Goal: Transaction & Acquisition: Book appointment/travel/reservation

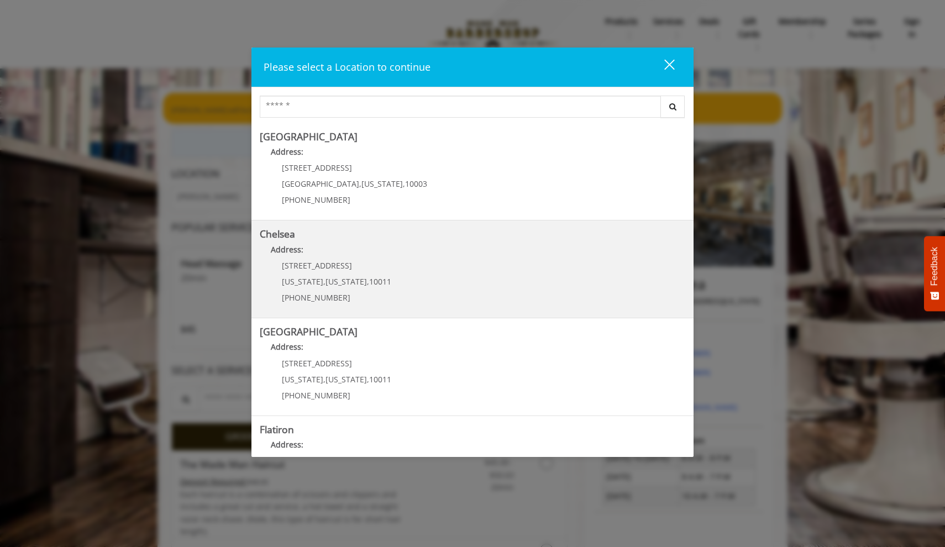
click at [452, 250] on p "Address:" at bounding box center [473, 253] width 426 height 18
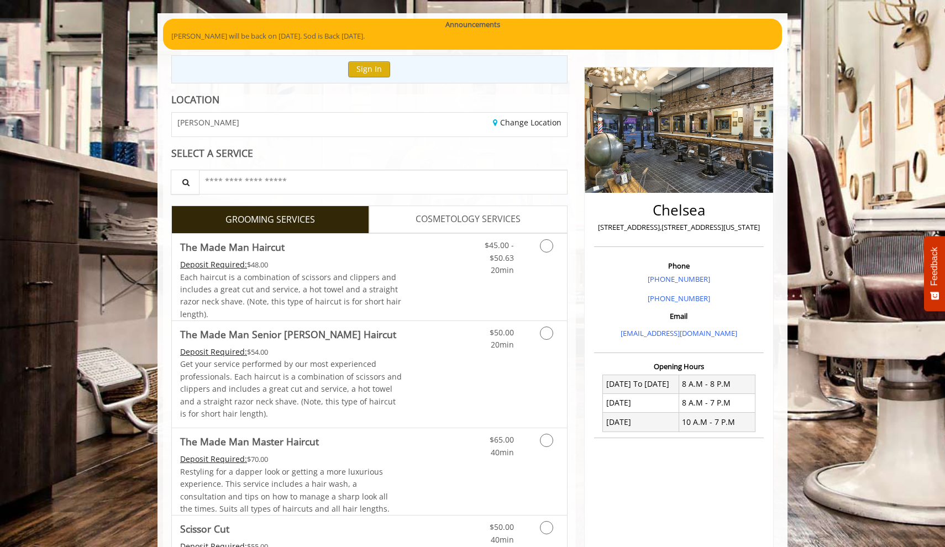
scroll to position [85, 0]
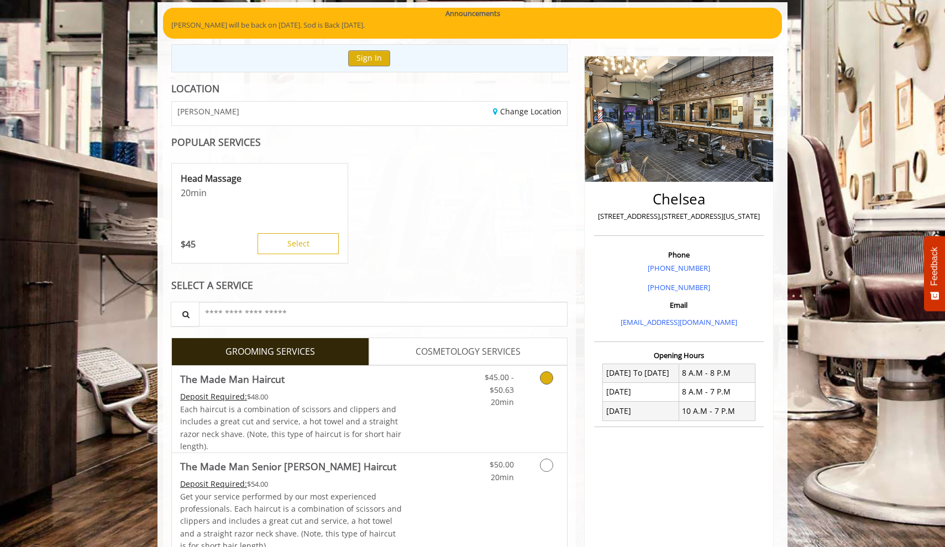
click at [549, 384] on link "Grooming services" at bounding box center [545, 387] width 28 height 43
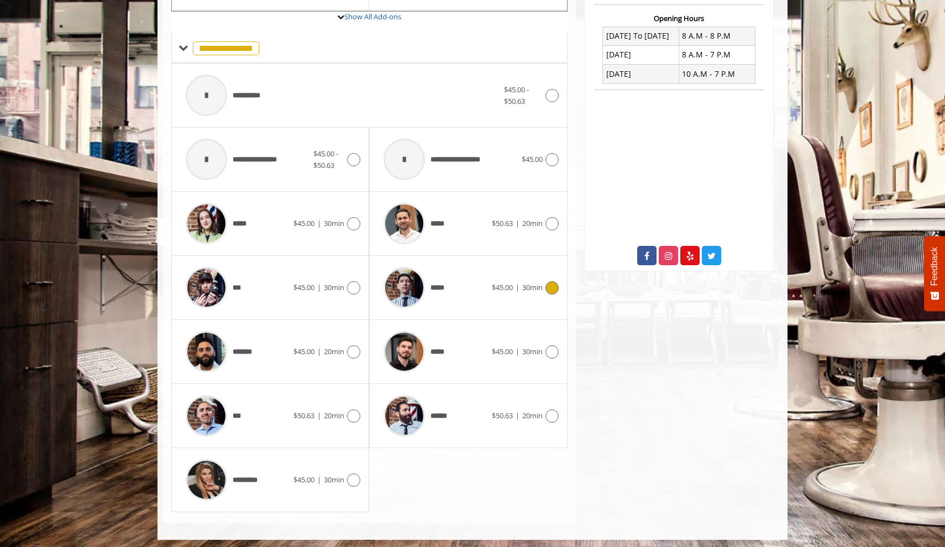
scroll to position [421, 0]
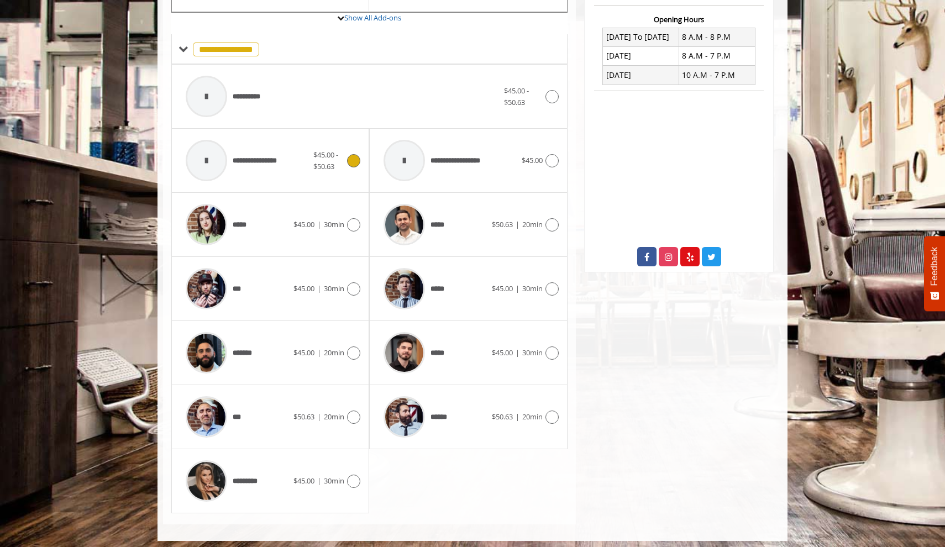
click at [355, 155] on icon at bounding box center [353, 160] width 13 height 13
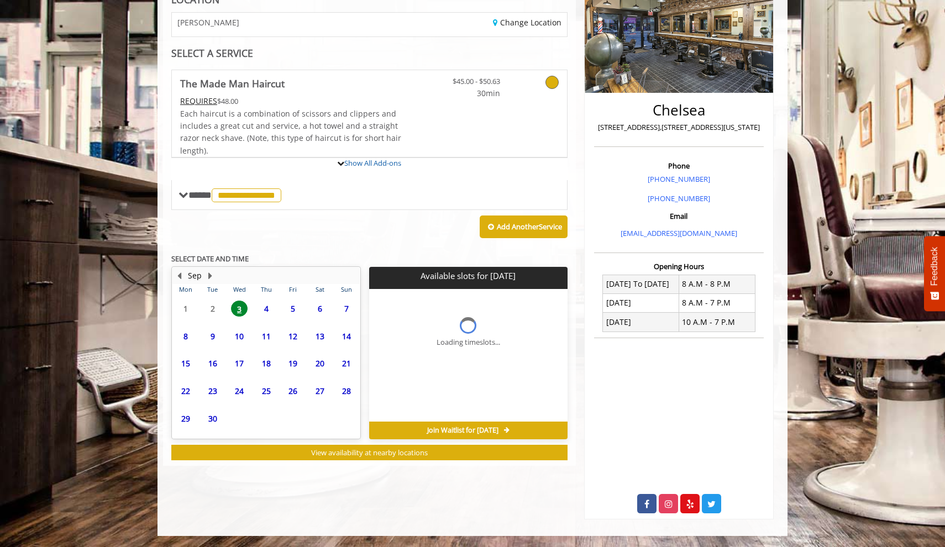
scroll to position [169, 0]
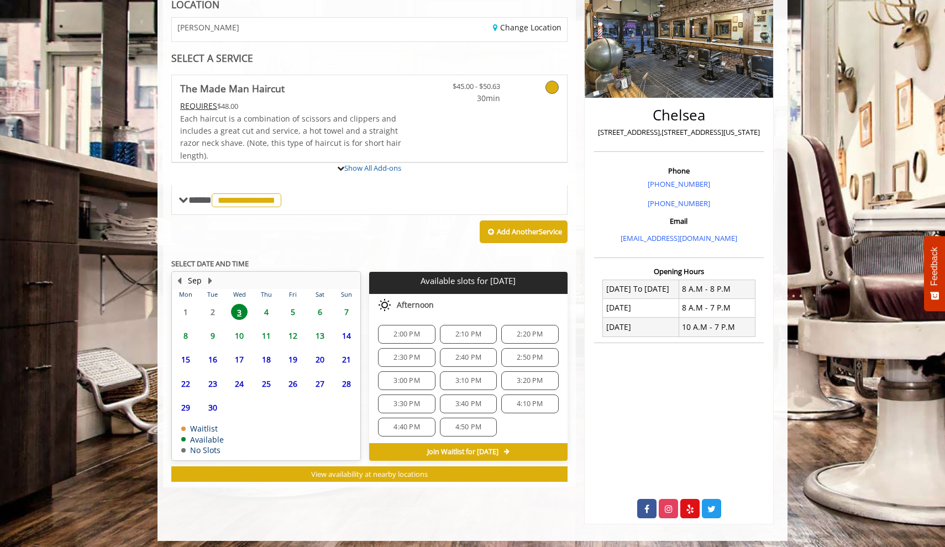
click at [345, 307] on span "7" at bounding box center [346, 312] width 17 height 16
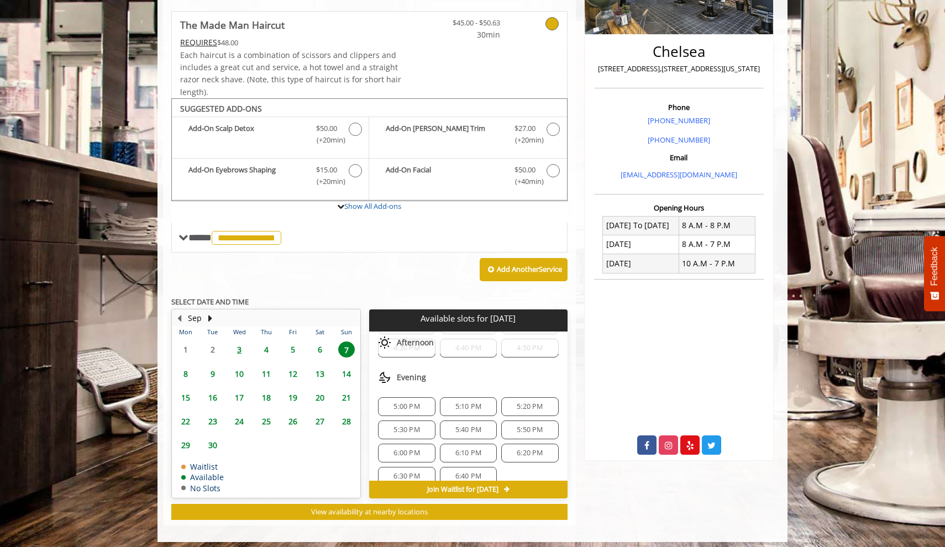
scroll to position [375, 0]
click at [411, 389] on span "5:00 PM" at bounding box center [407, 393] width 26 height 9
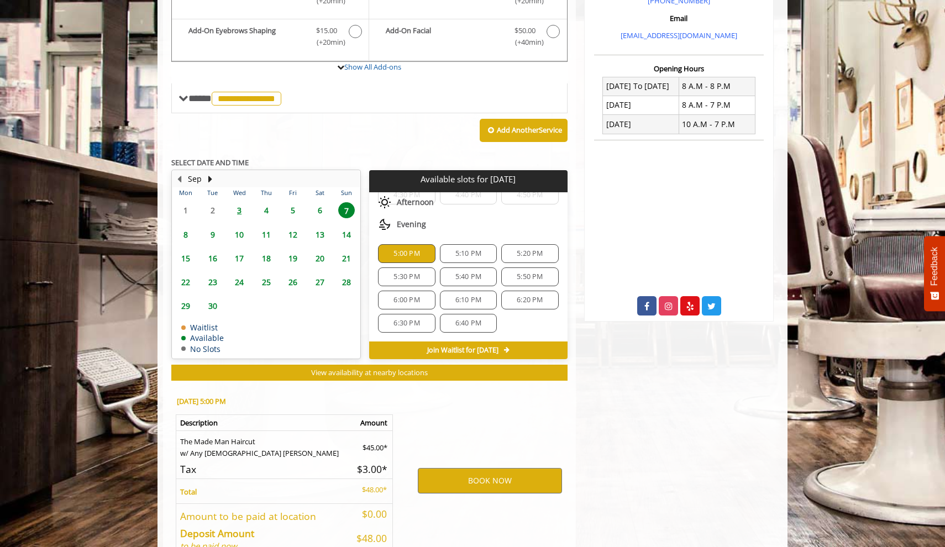
scroll to position [429, 0]
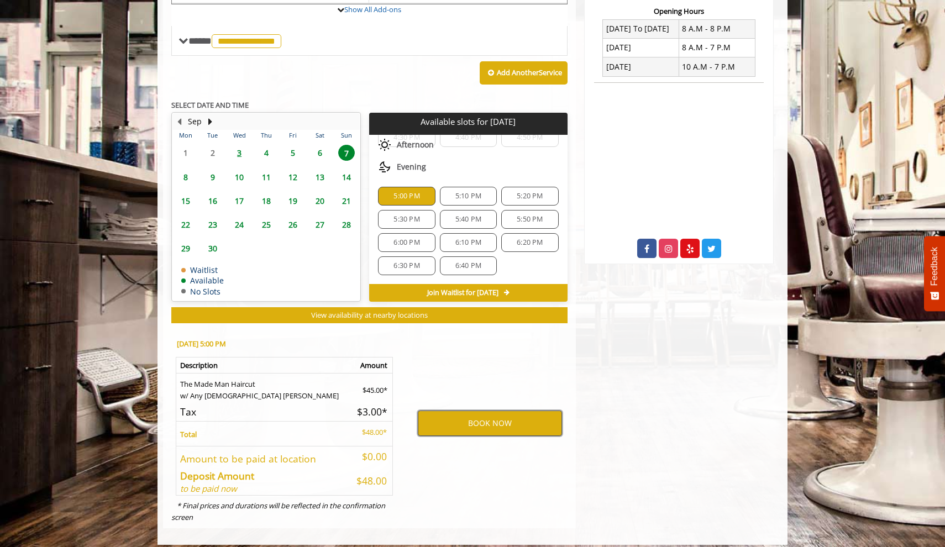
click at [465, 413] on button "BOOK NOW" at bounding box center [490, 423] width 144 height 25
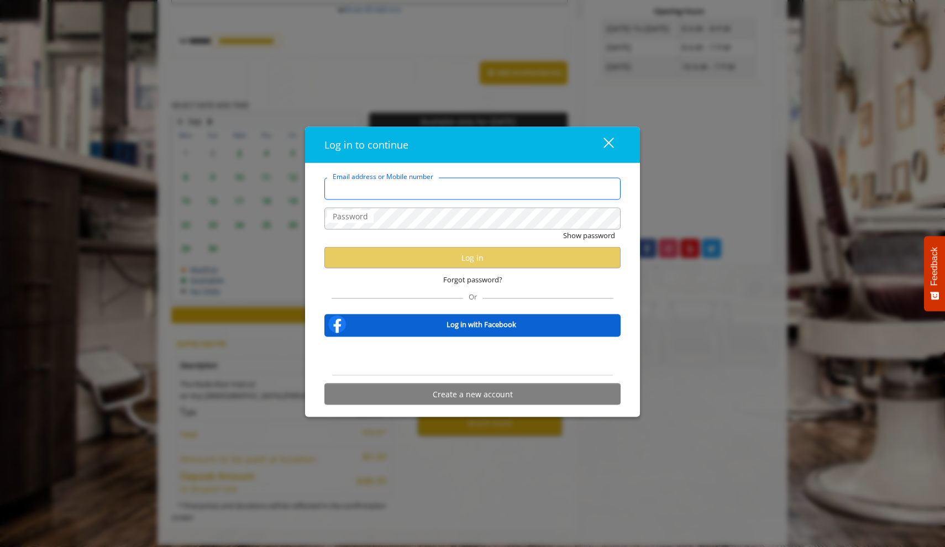
type input "**********"
click at [460, 354] on div "Sign in with Google. Opens in new tab" at bounding box center [473, 356] width 102 height 24
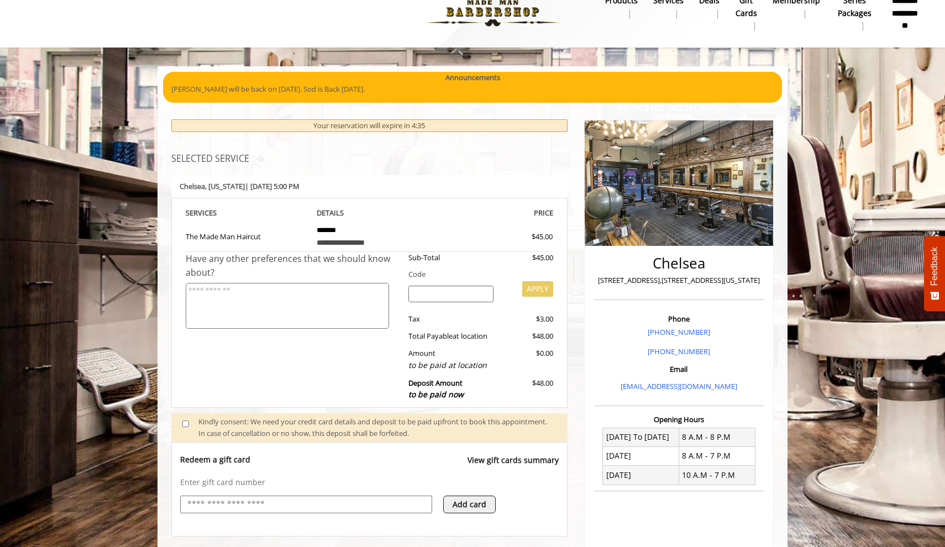
scroll to position [69, 0]
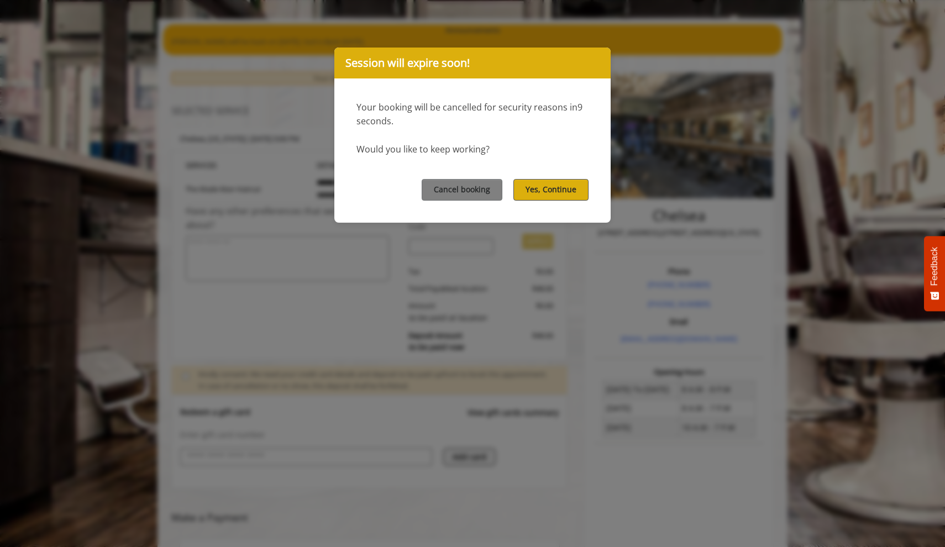
click at [559, 188] on button "Yes, Continue" at bounding box center [550, 190] width 75 height 22
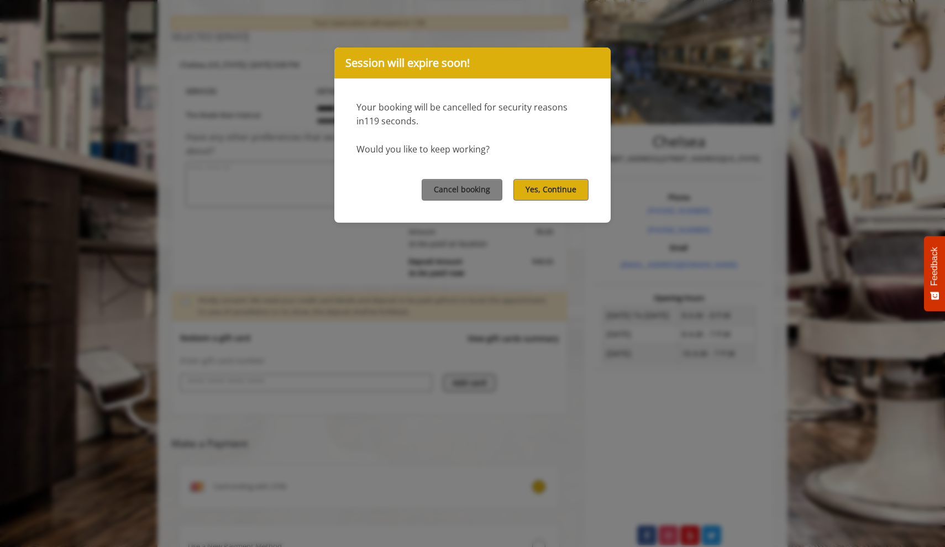
scroll to position [145, 0]
click at [546, 191] on button "Yes, Continue" at bounding box center [550, 190] width 75 height 22
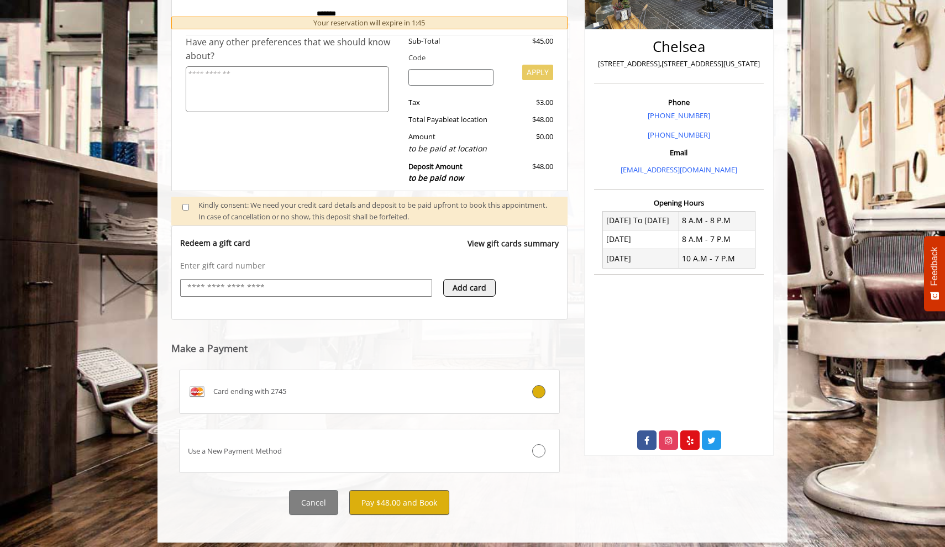
scroll to position [237, 0]
click at [415, 494] on button "Pay $48.00 and Book" at bounding box center [399, 503] width 100 height 25
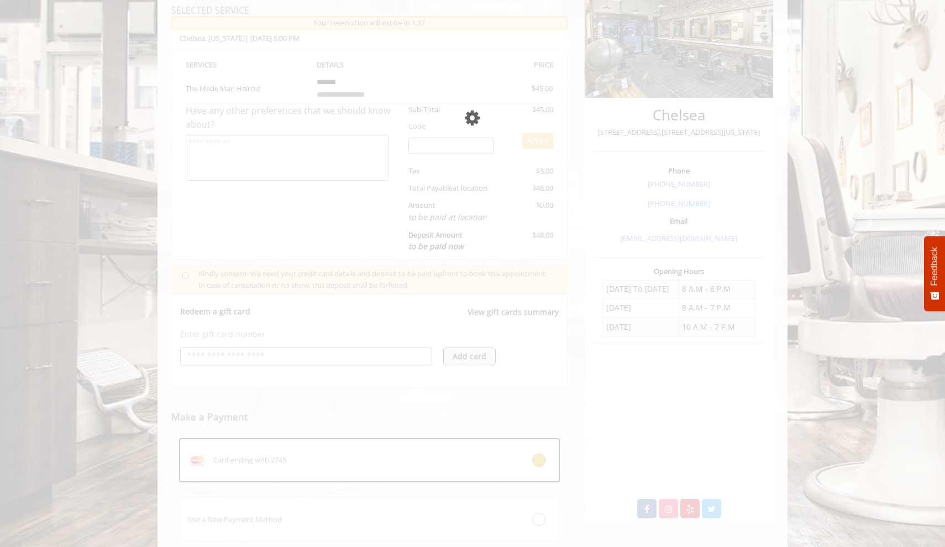
scroll to position [148, 0]
